Goal: Navigation & Orientation: Find specific page/section

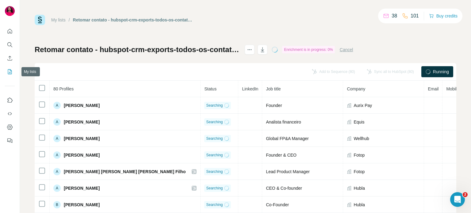
click at [8, 70] on icon "My lists" at bounding box center [10, 71] width 4 height 5
click at [12, 70] on icon "My lists" at bounding box center [10, 72] width 6 height 6
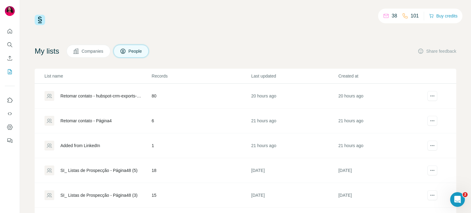
click at [100, 97] on div "Retomar contato - hubspot-crm-exports-todos-os-contatos-2025-10-06-1" at bounding box center [100, 96] width 81 height 6
